Goal: Task Accomplishment & Management: Use online tool/utility

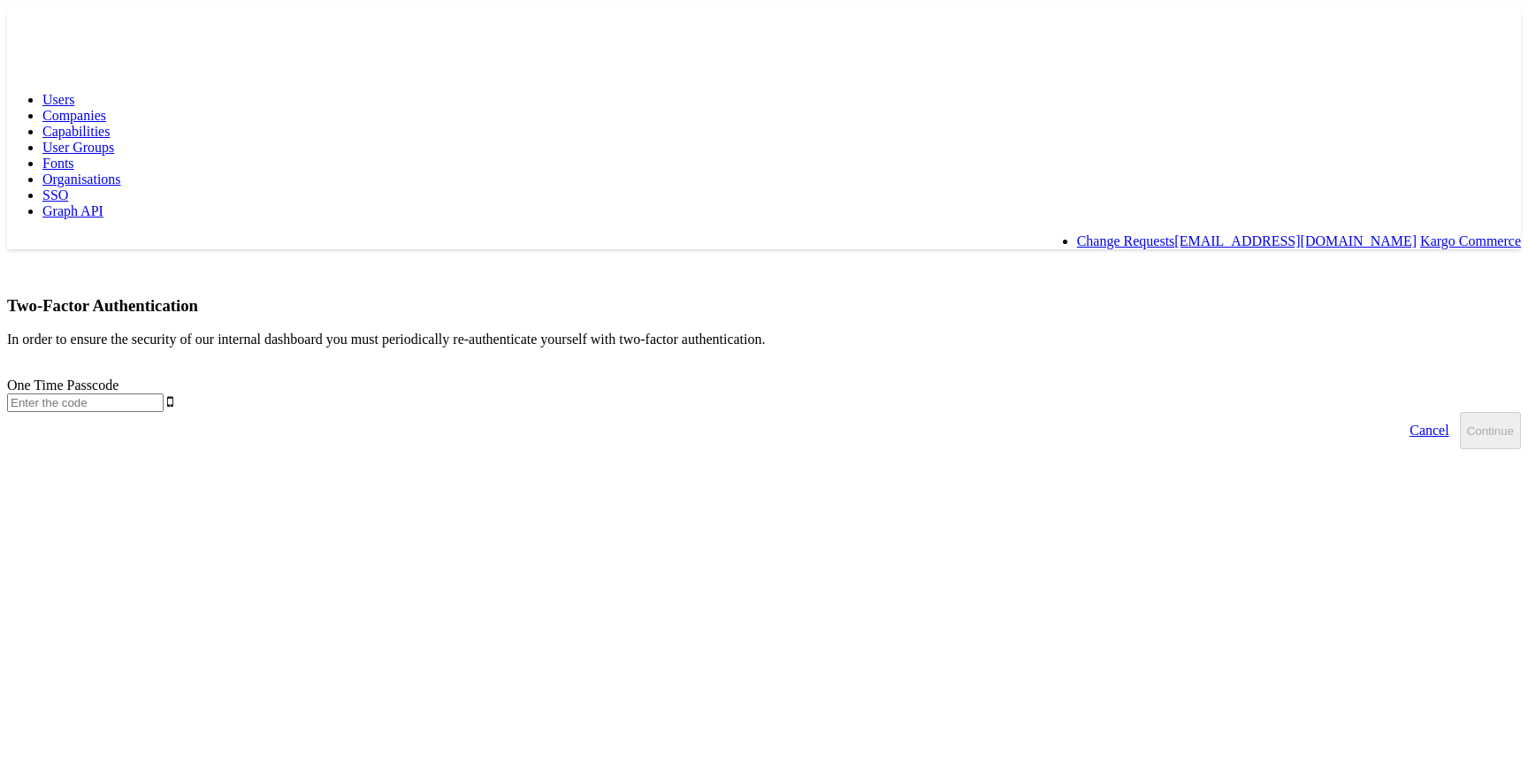
click at [164, 393] on input "text" at bounding box center [85, 402] width 156 height 19
type input "247060"
click at [1460, 412] on button "Continue" at bounding box center [1490, 430] width 61 height 37
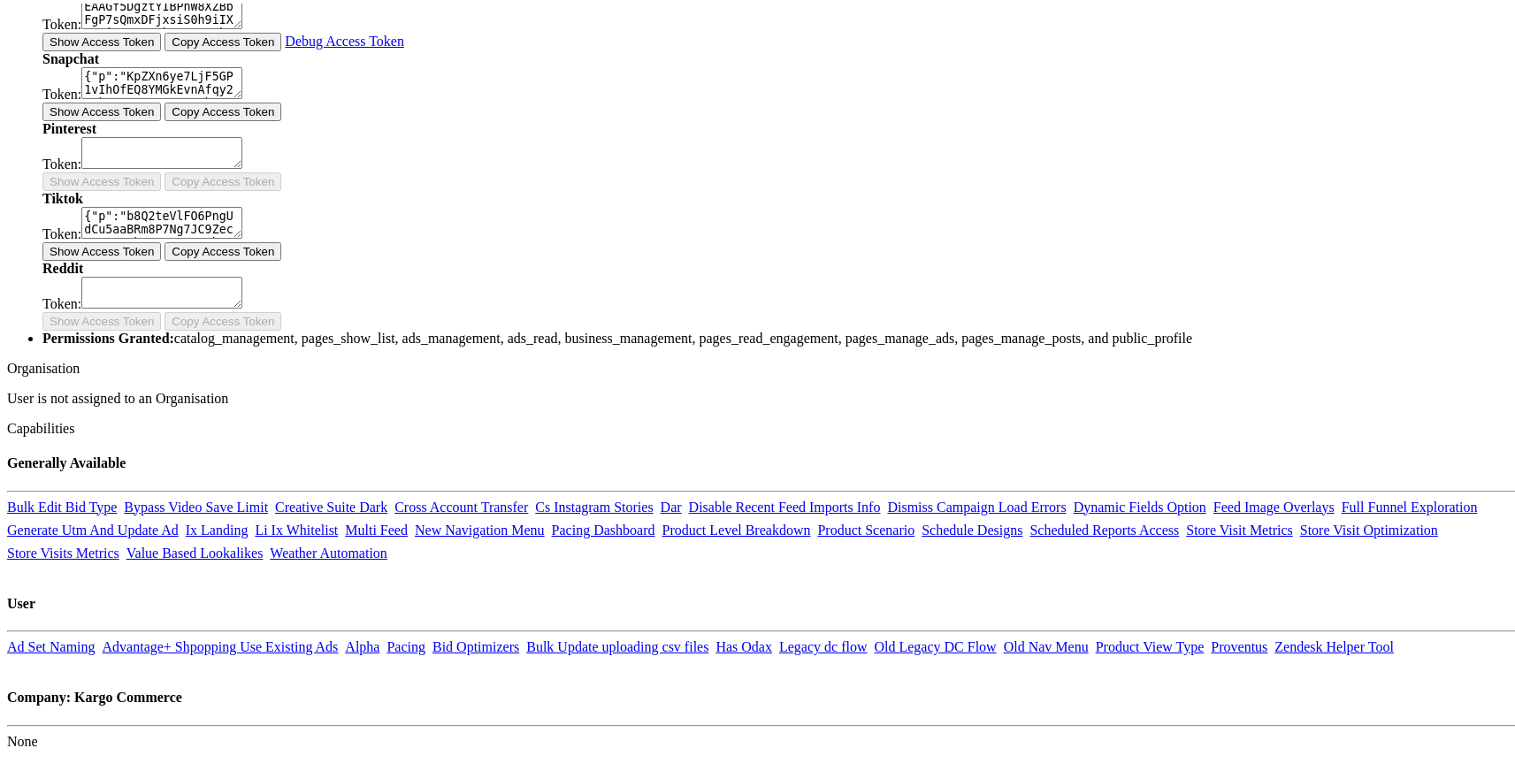
scroll to position [593, 0]
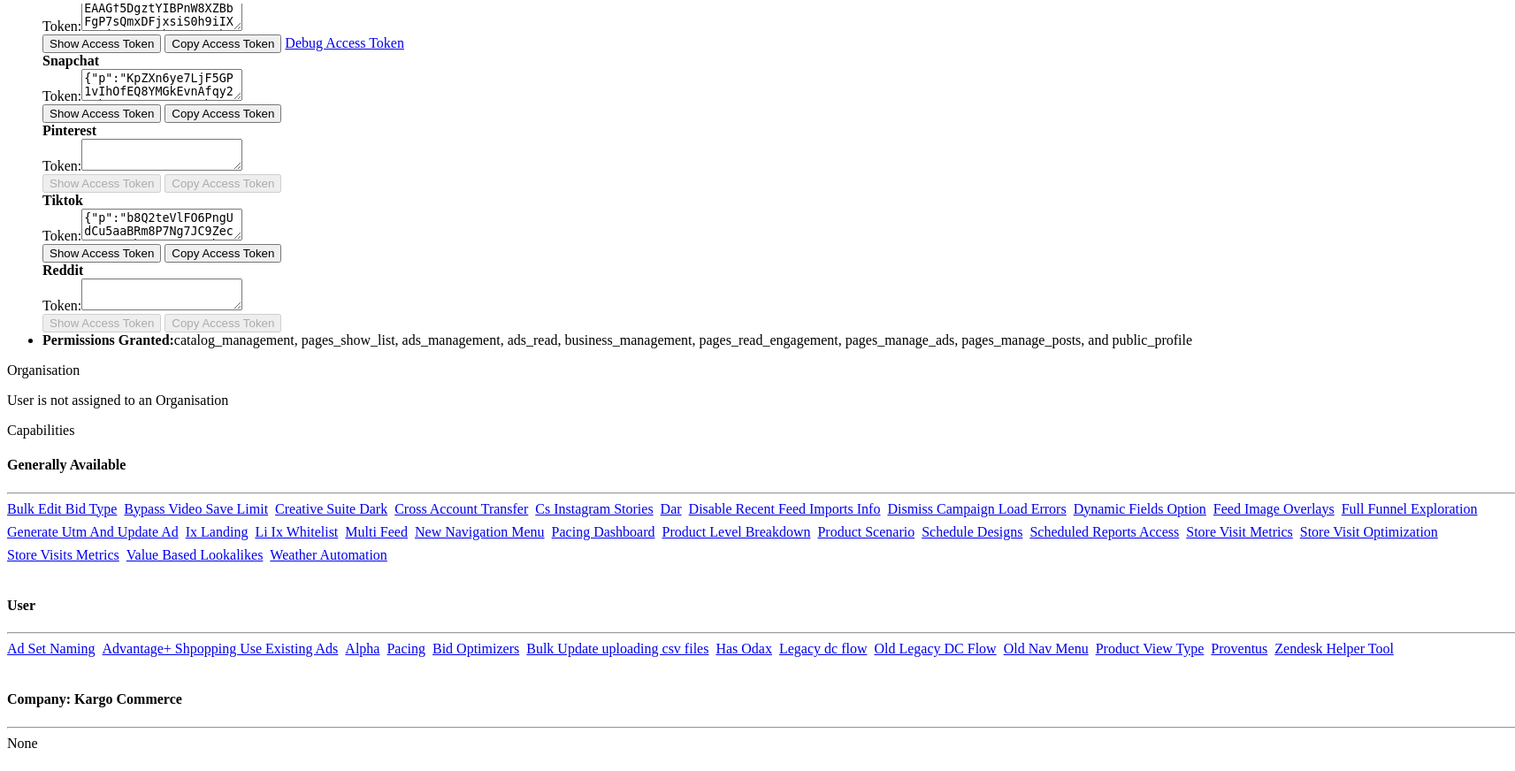
click at [281, 50] on button "Copy Access Token" at bounding box center [222, 40] width 117 height 19
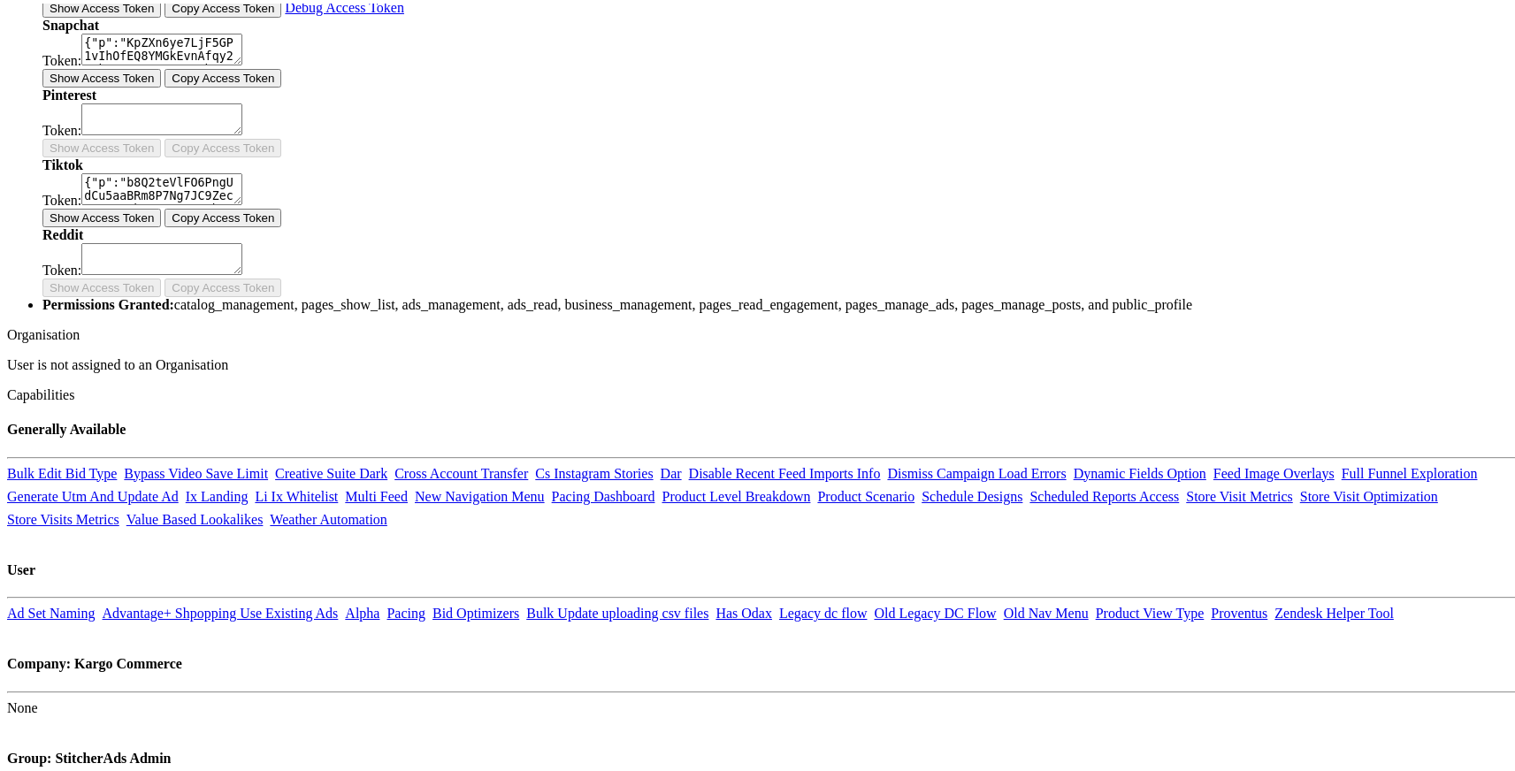
click at [281, 14] on button "Copy Access Token" at bounding box center [222, 5] width 117 height 19
